Goal: Find contact information: Find contact information

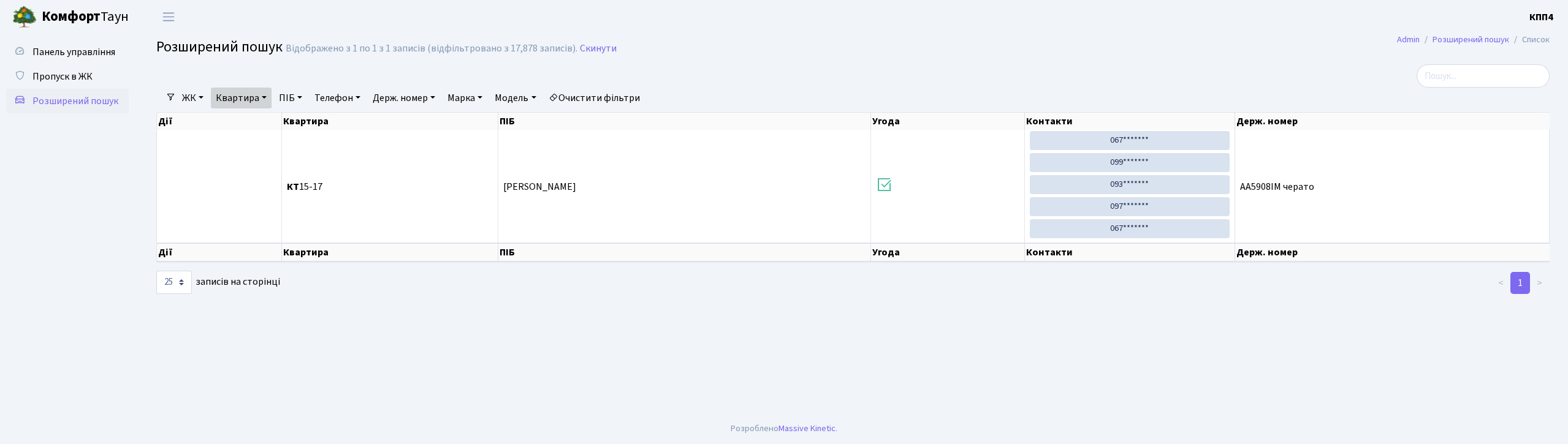
select select "25"
click at [251, 96] on link "Квартира" at bounding box center [241, 98] width 61 height 21
click at [297, 125] on icon at bounding box center [296, 122] width 10 height 10
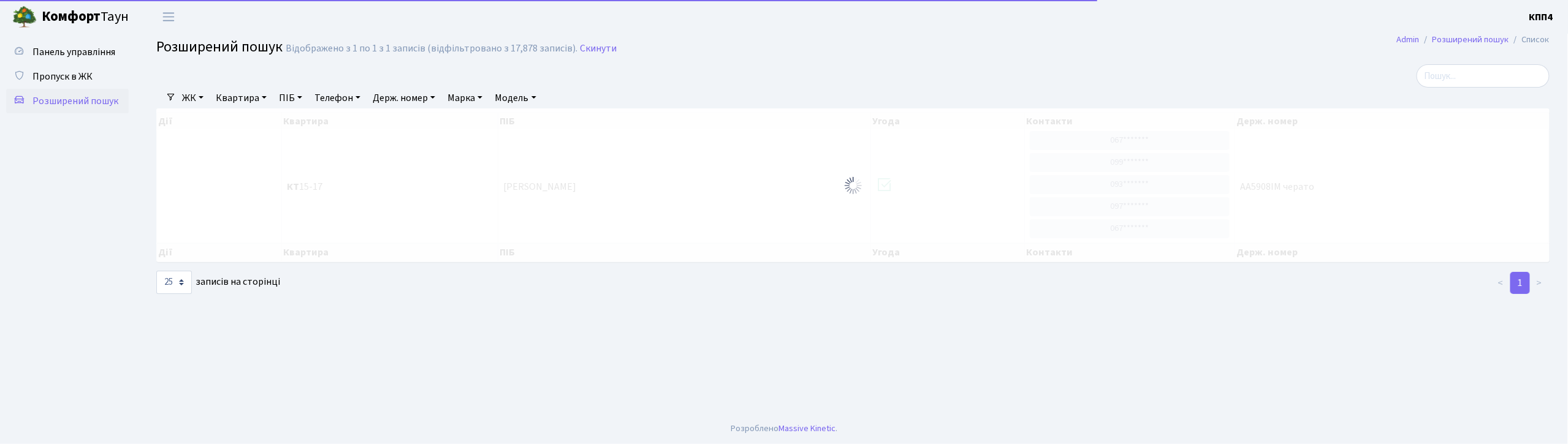
click at [251, 92] on link "Квартира" at bounding box center [241, 98] width 61 height 21
click at [261, 117] on input "text" at bounding box center [247, 121] width 72 height 23
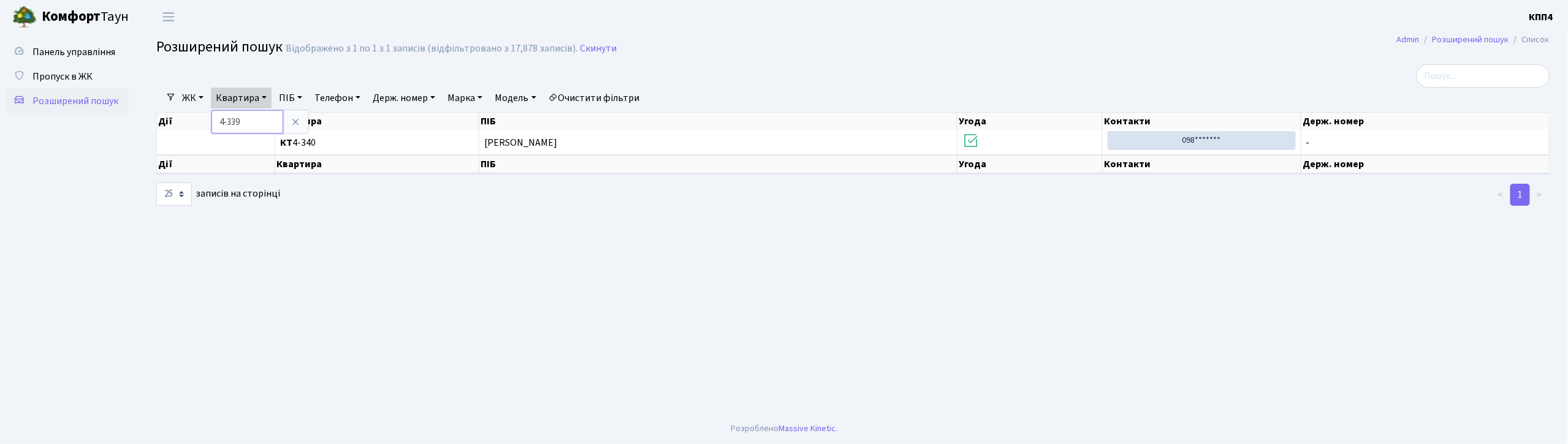
type input "4-339"
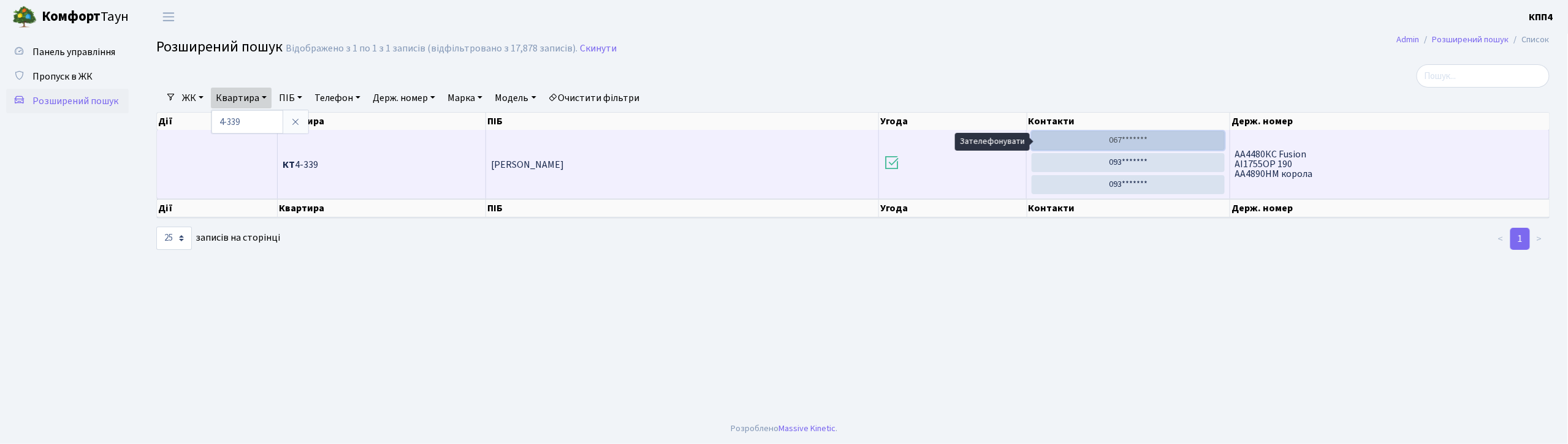
click at [1130, 147] on link "067*******" at bounding box center [1128, 140] width 192 height 19
click at [1142, 142] on link "067*******" at bounding box center [1128, 140] width 192 height 19
drag, startPoint x: 1173, startPoint y: 143, endPoint x: 962, endPoint y: 152, distance: 211.2
click at [962, 152] on td at bounding box center [953, 163] width 148 height 69
click at [962, 154] on td at bounding box center [953, 163] width 148 height 69
